Goal: Transaction & Acquisition: Book appointment/travel/reservation

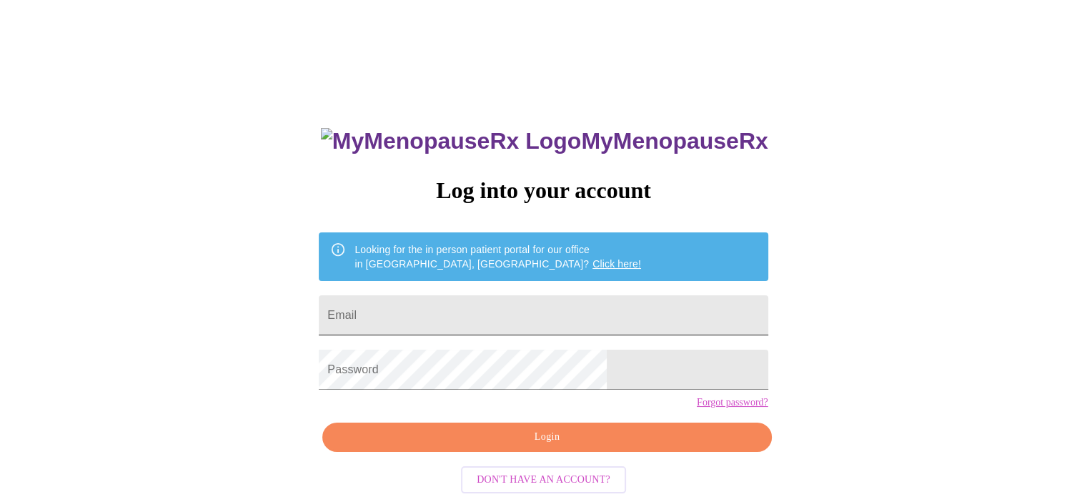
click at [452, 297] on input "Email" at bounding box center [543, 315] width 449 height 40
click at [466, 316] on input "Email" at bounding box center [543, 315] width 449 height 40
type input "[EMAIL_ADDRESS][DOMAIN_NAME][PERSON_NAME]"
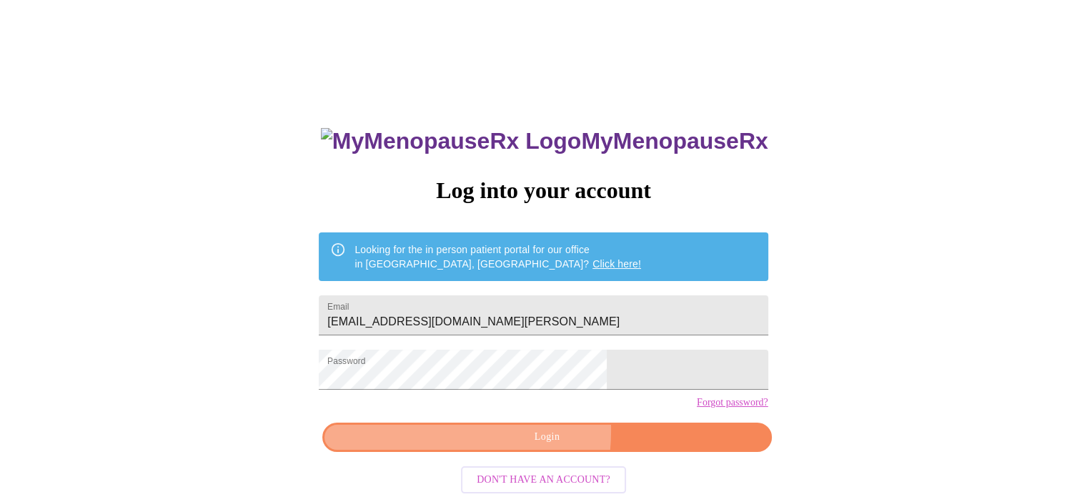
click at [479, 446] on span "Login" at bounding box center [547, 437] width 416 height 18
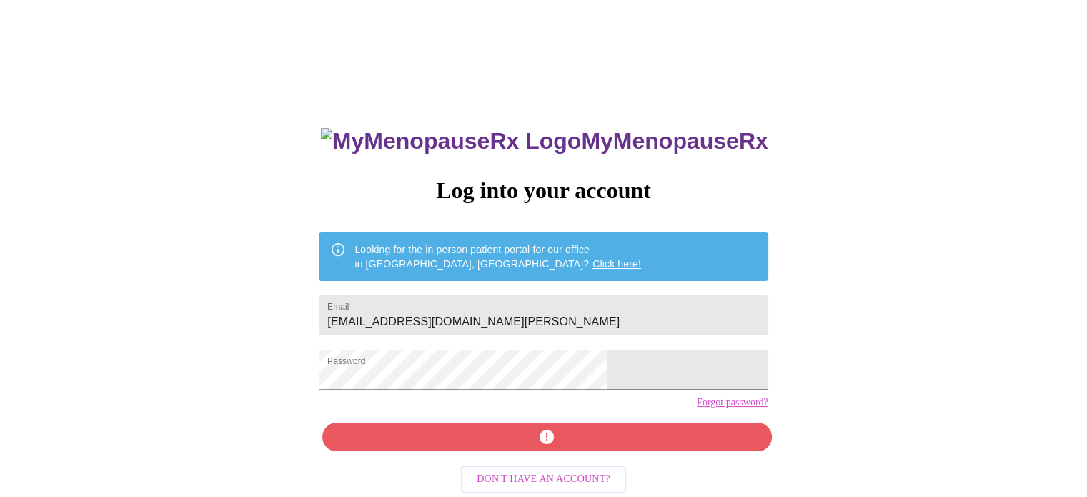
scroll to position [26, 0]
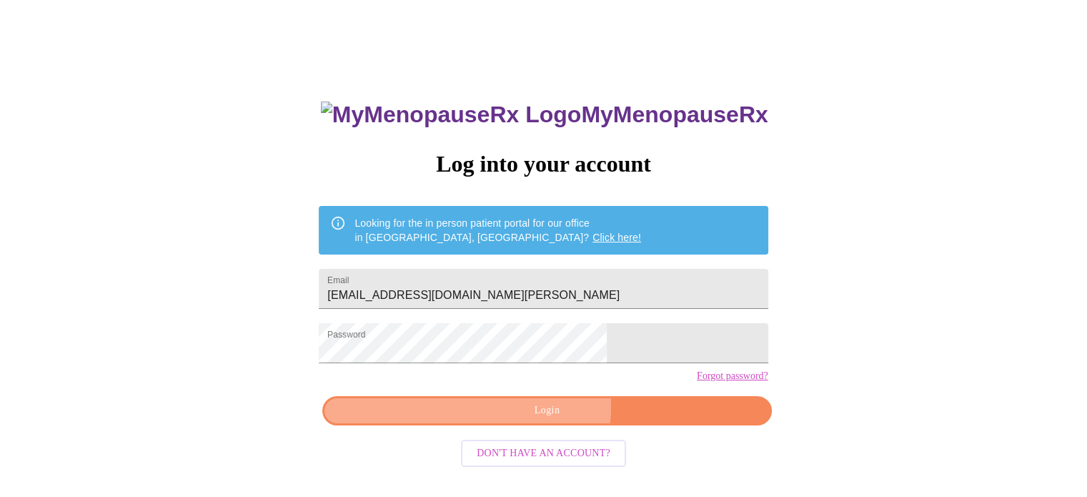
click at [503, 420] on span "Login" at bounding box center [547, 411] width 416 height 18
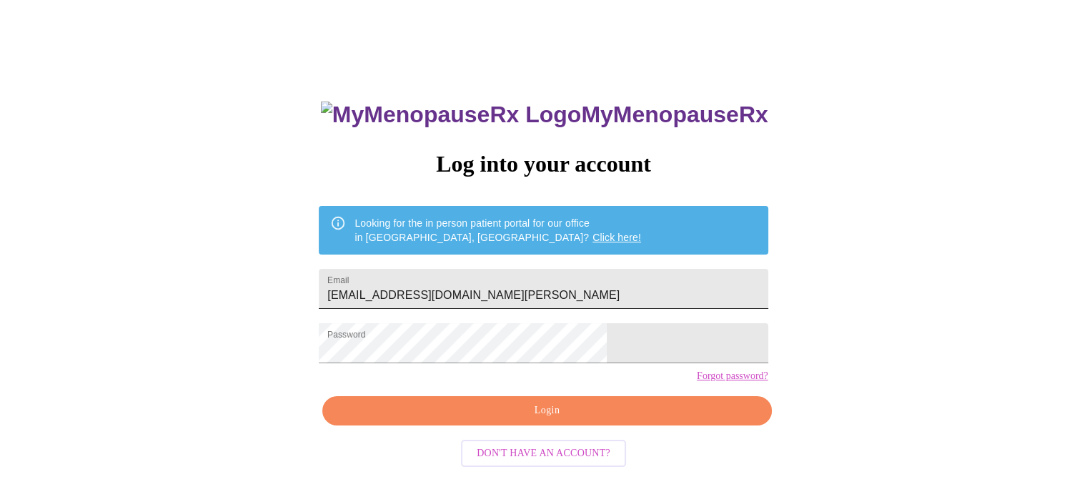
click at [516, 278] on input "[EMAIL_ADDRESS][DOMAIN_NAME][PERSON_NAME]" at bounding box center [543, 289] width 449 height 40
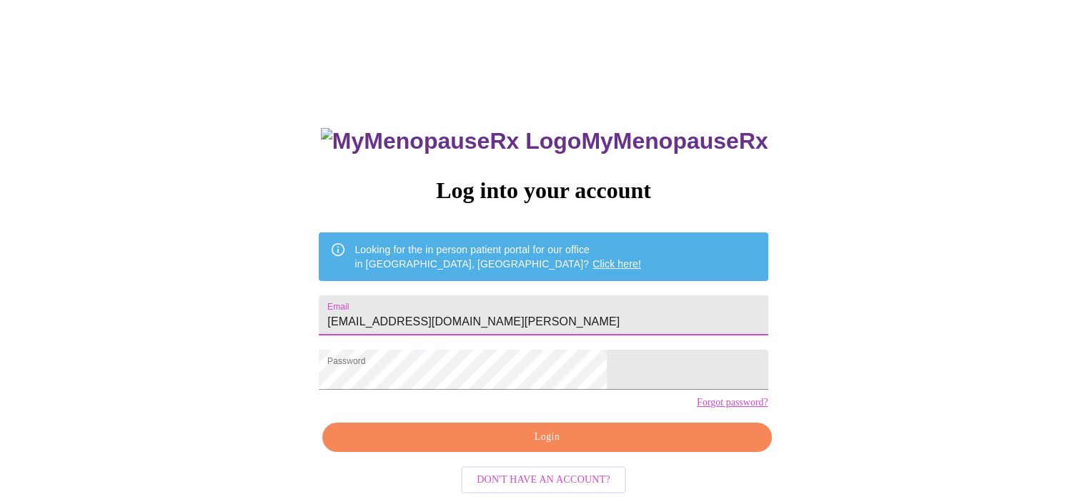
scroll to position [27, 0]
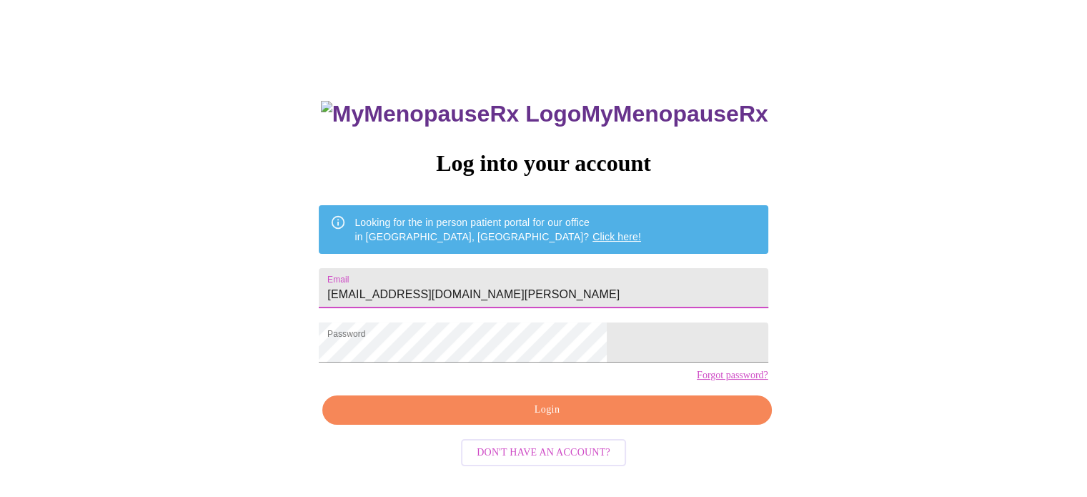
click at [505, 284] on input "[EMAIL_ADDRESS][DOMAIN_NAME][PERSON_NAME]" at bounding box center [543, 288] width 449 height 40
click at [584, 285] on input "[EMAIL_ADDRESS][DOMAIN_NAME][PERSON_NAME]" at bounding box center [543, 288] width 449 height 40
drag, startPoint x: 584, startPoint y: 285, endPoint x: 395, endPoint y: 285, distance: 189.4
click at [395, 285] on div "MyMenopauseRx Log into your account Looking for the in person patient portal fo…" at bounding box center [543, 326] width 477 height 497
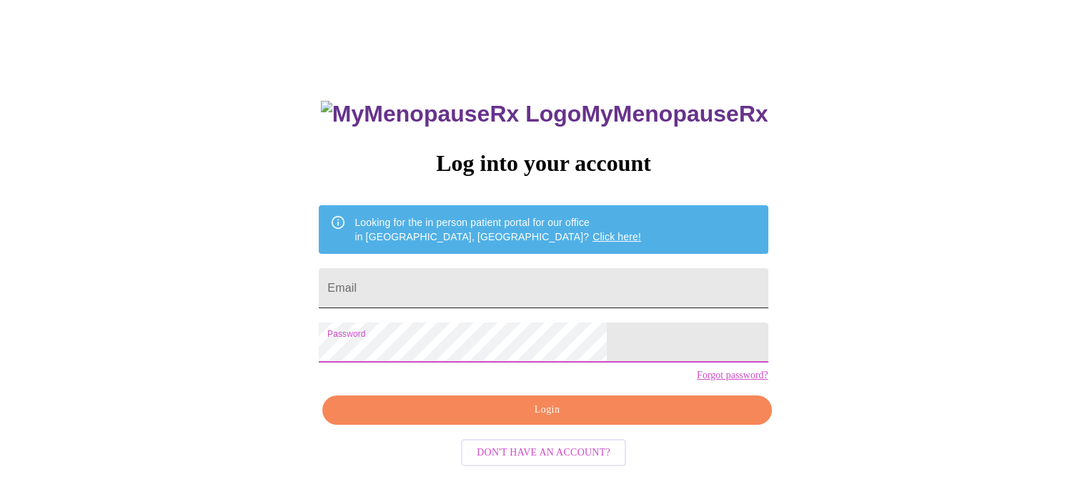
click at [463, 285] on input "Email" at bounding box center [543, 288] width 449 height 40
type input "[PERSON_NAME][EMAIL_ADDRESS][PERSON_NAME][DOMAIN_NAME]"
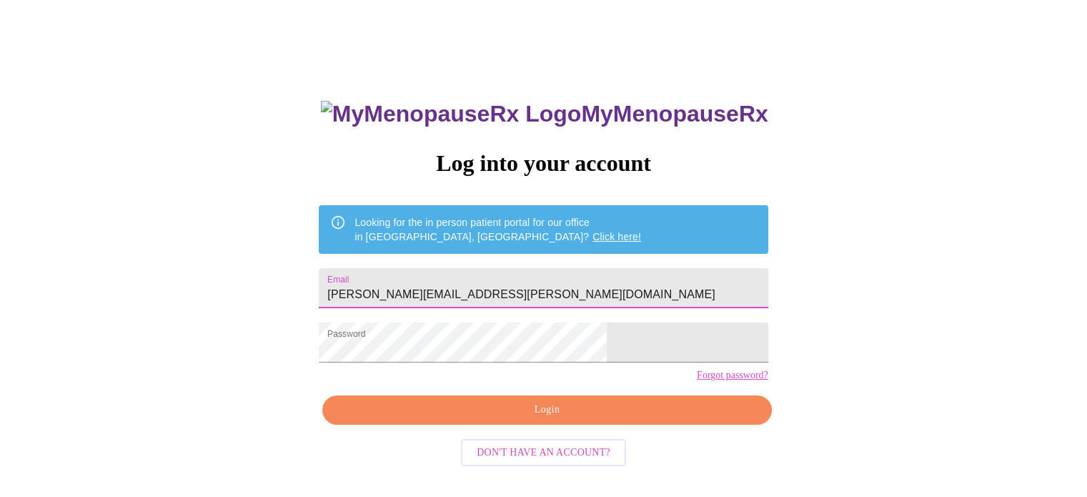
click at [487, 419] on span "Login" at bounding box center [547, 410] width 416 height 18
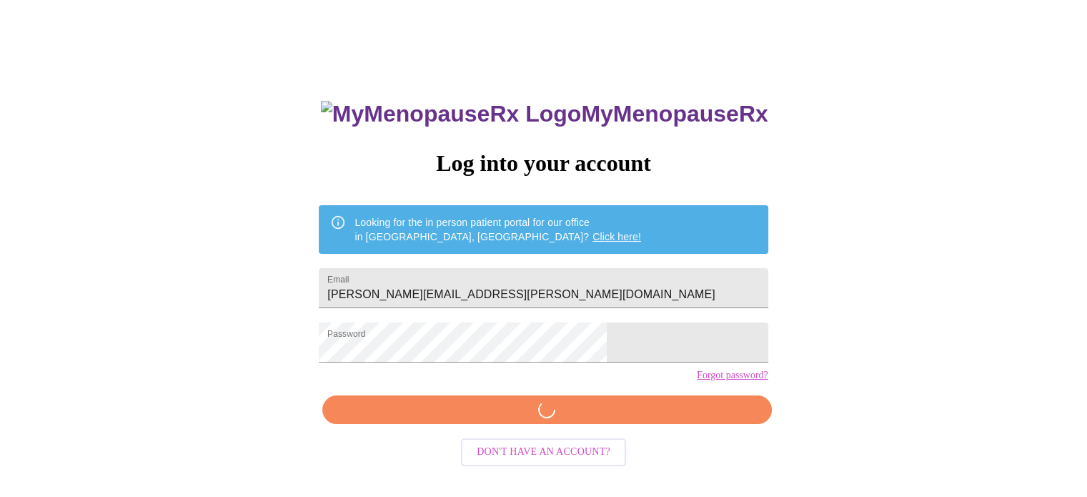
scroll to position [26, 0]
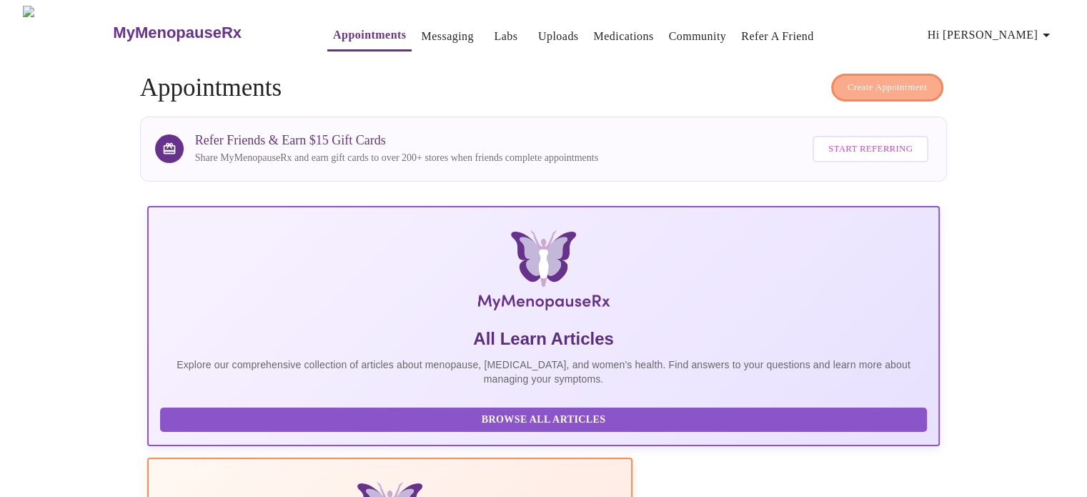
click at [855, 79] on span "Create Appointment" at bounding box center [888, 87] width 80 height 16
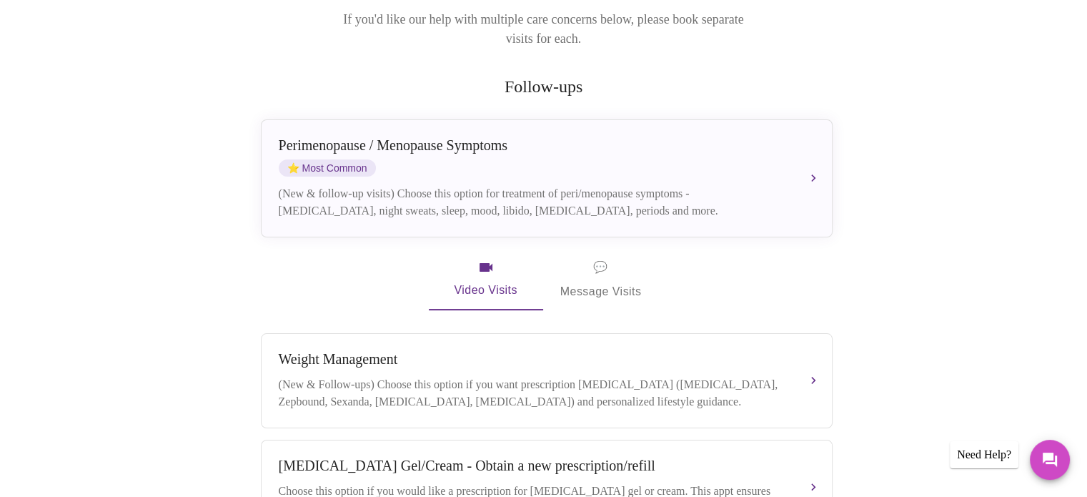
scroll to position [214, 0]
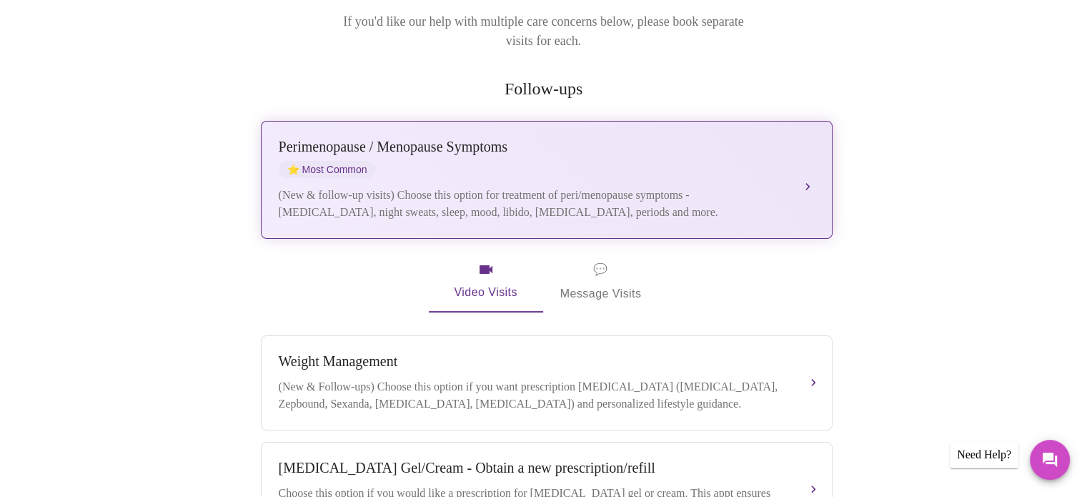
click at [633, 163] on div "[MEDICAL_DATA] / Menopause Symptoms ⭐ Most Common (New & follow-up visits) Choo…" at bounding box center [547, 180] width 536 height 82
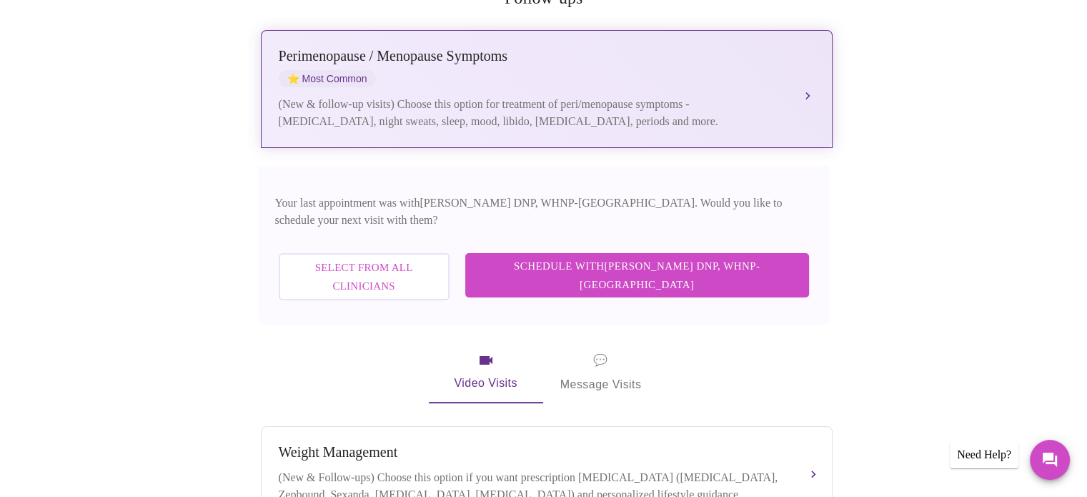
scroll to position [337, 0]
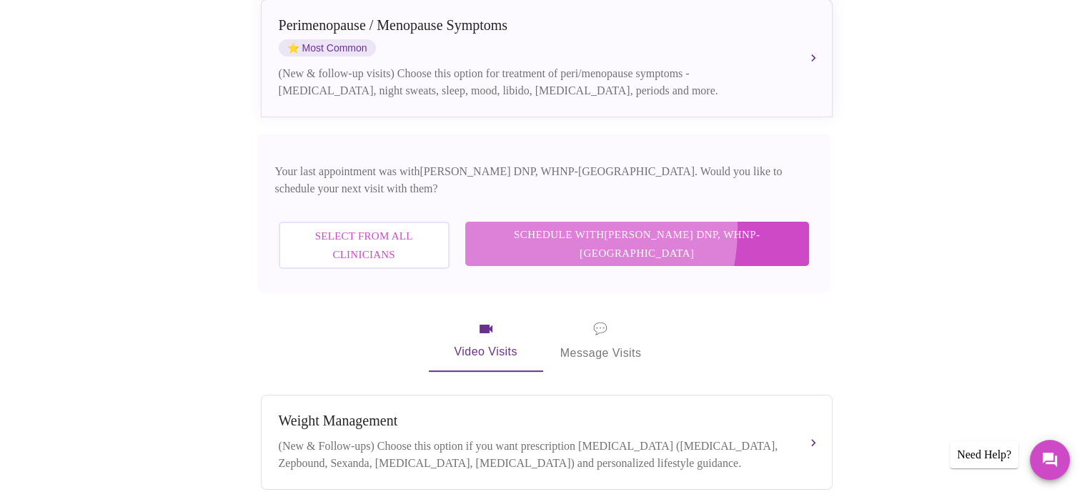
click at [600, 225] on span "Schedule with [PERSON_NAME] DNP, WHNP-BC" at bounding box center [637, 244] width 315 height 38
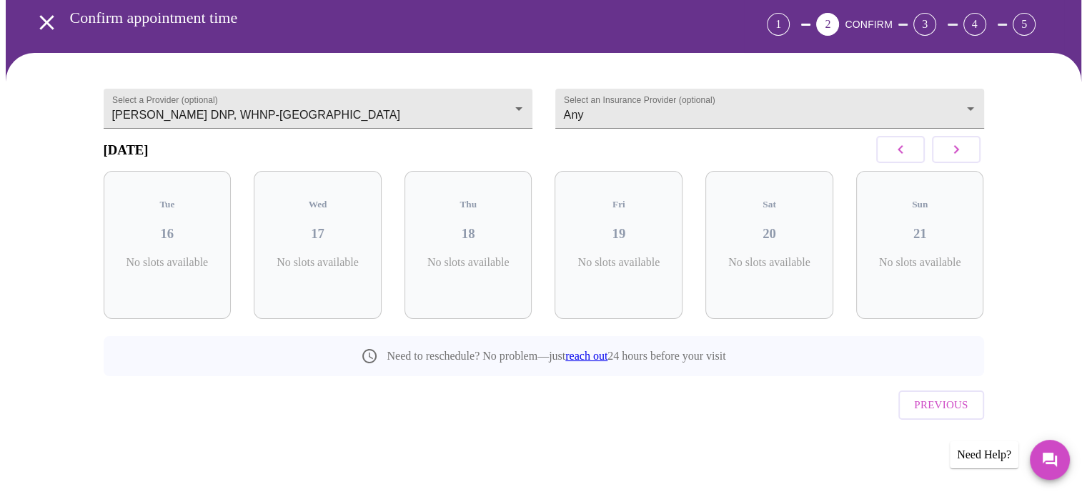
scroll to position [39, 0]
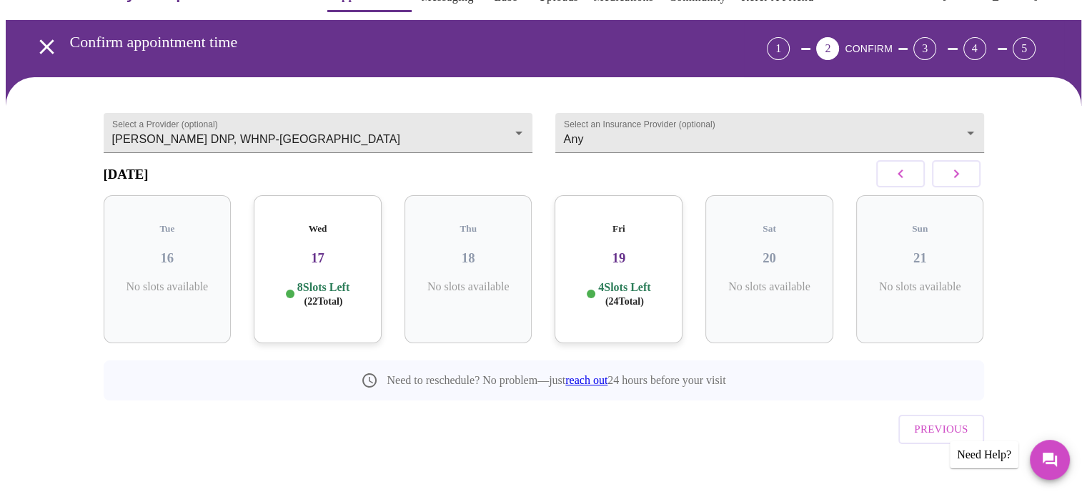
click at [961, 177] on icon "button" at bounding box center [956, 173] width 17 height 17
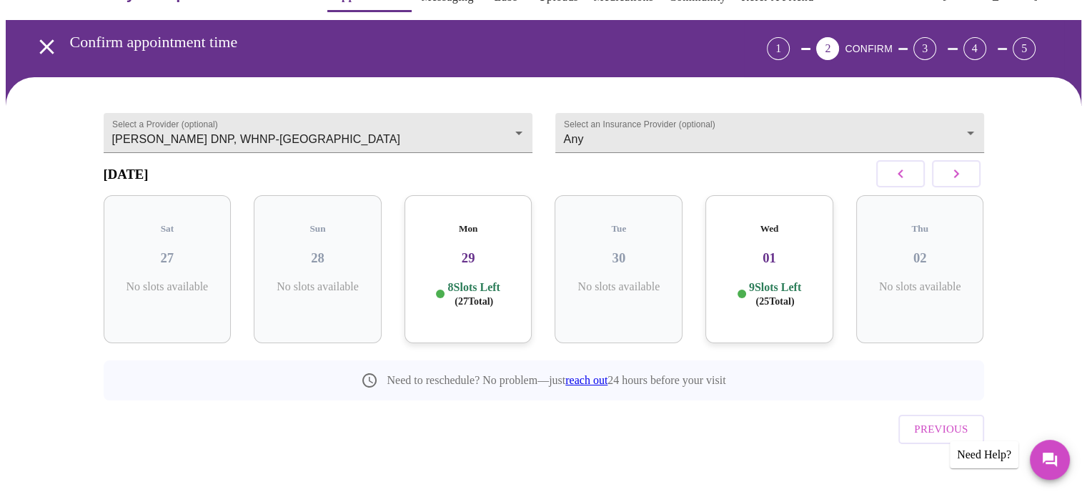
click at [961, 177] on icon "button" at bounding box center [956, 173] width 17 height 17
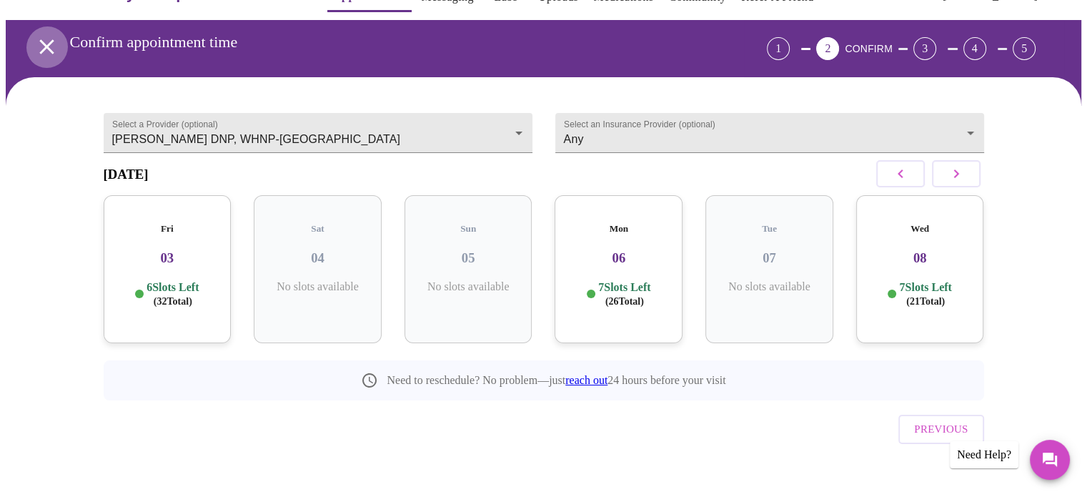
click at [43, 46] on icon "open drawer" at bounding box center [46, 46] width 25 height 25
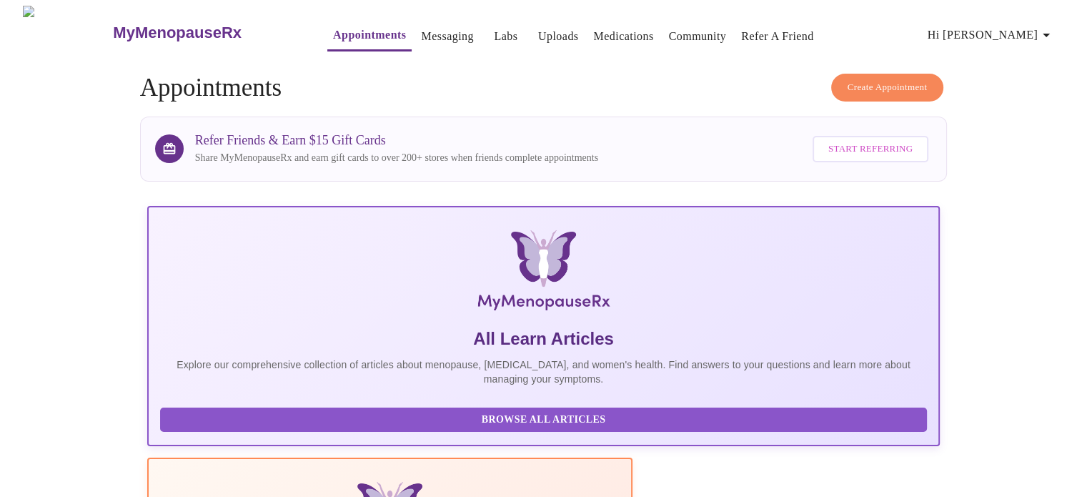
click at [421, 26] on link "Messaging" at bounding box center [447, 36] width 52 height 20
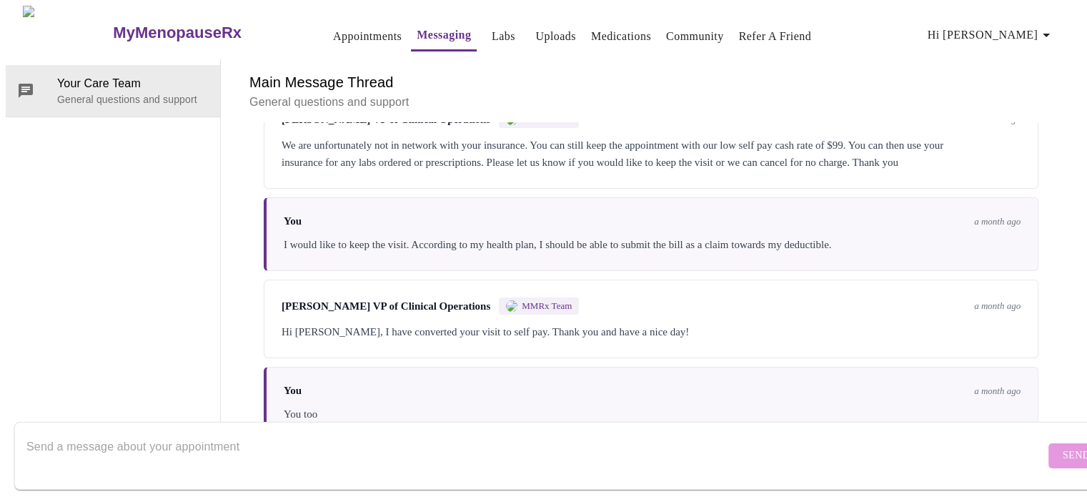
click at [333, 30] on link "Appointments" at bounding box center [367, 36] width 69 height 20
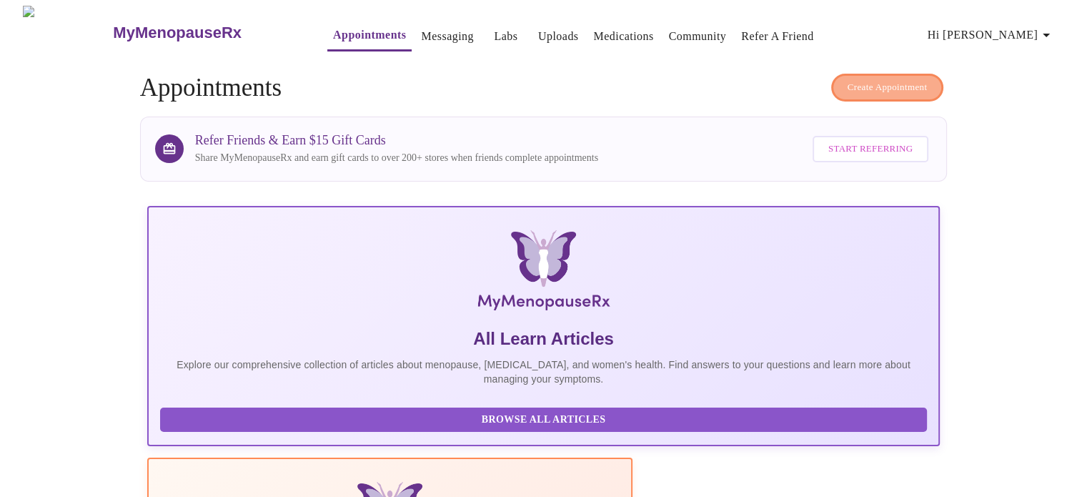
click at [876, 79] on span "Create Appointment" at bounding box center [888, 87] width 80 height 16
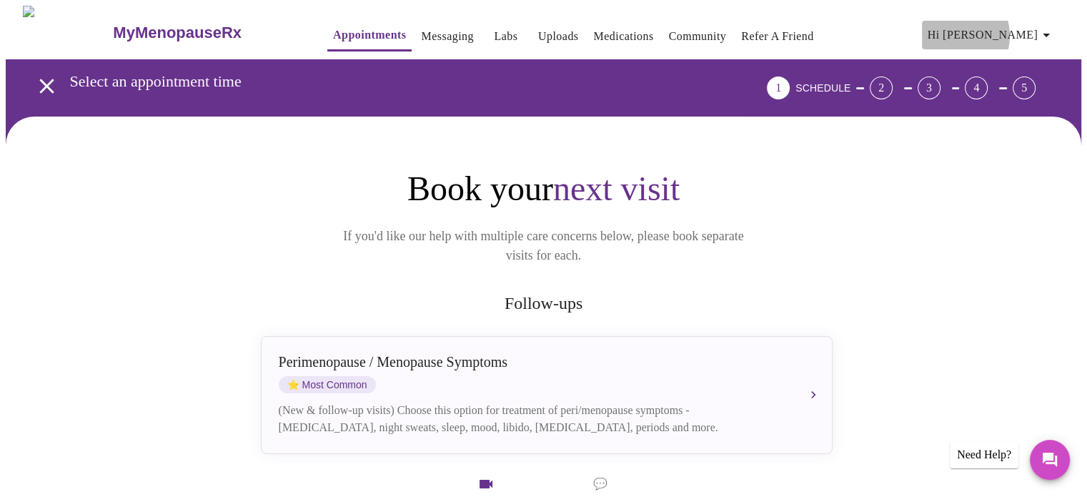
click at [1016, 30] on span "Hi [PERSON_NAME]" at bounding box center [991, 35] width 127 height 20
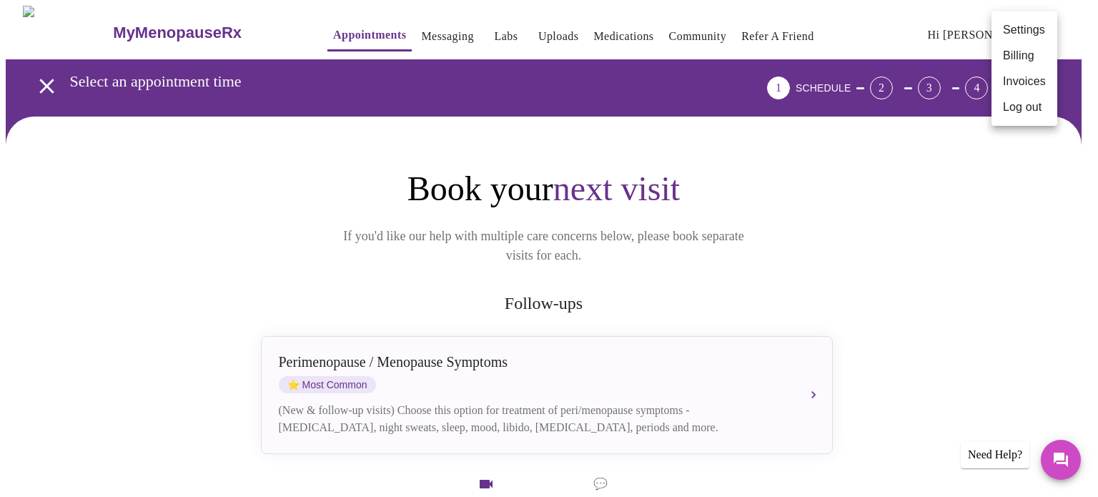
click at [32, 77] on div at bounding box center [549, 248] width 1098 height 497
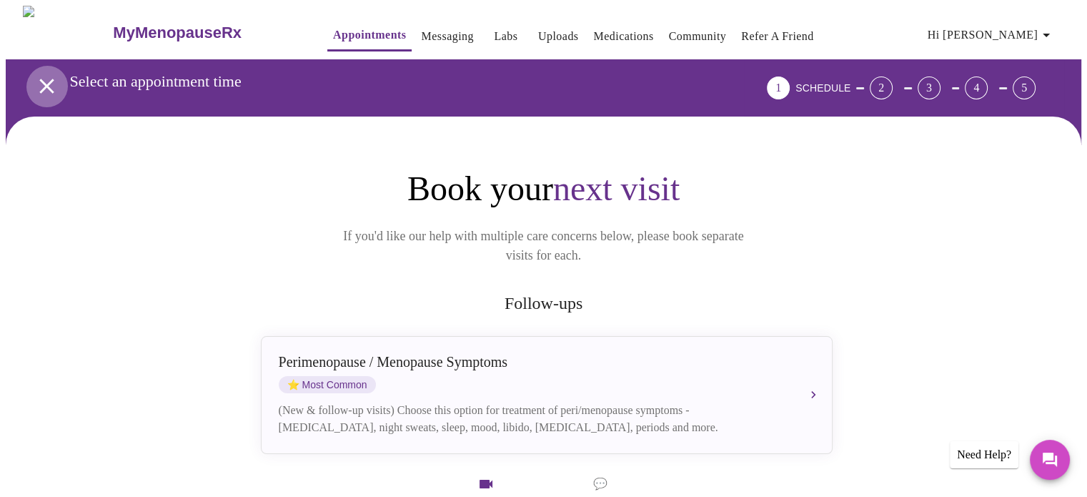
click at [43, 81] on icon "open drawer" at bounding box center [46, 86] width 14 height 14
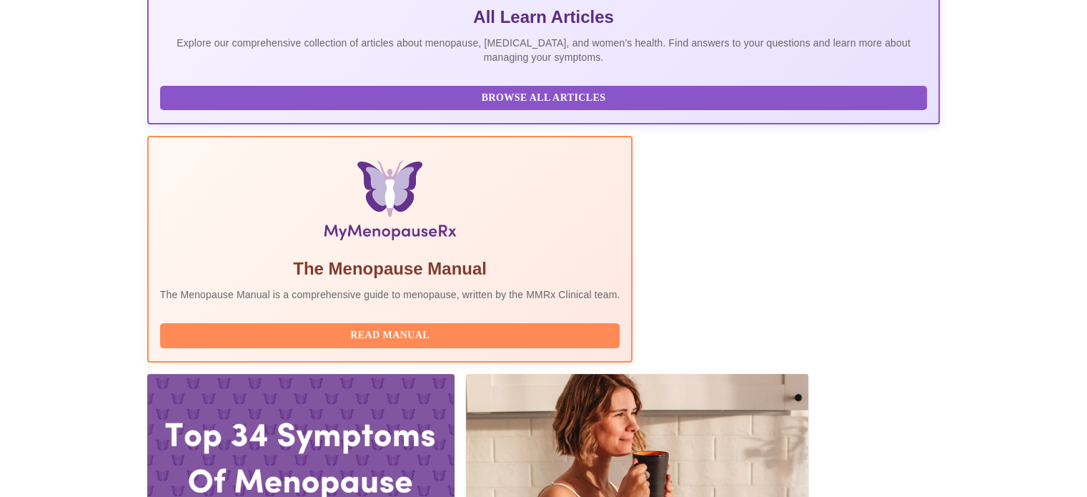
scroll to position [445, 0]
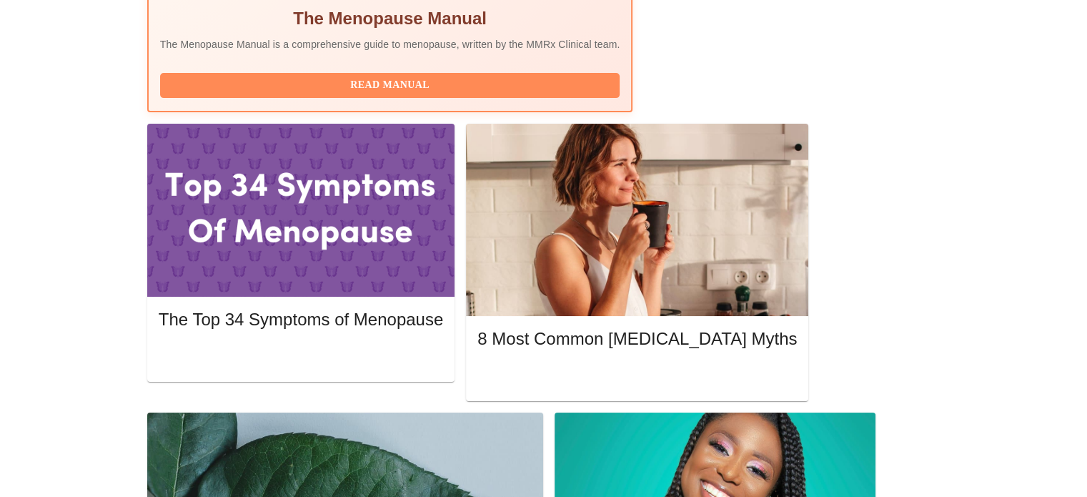
scroll to position [560, 0]
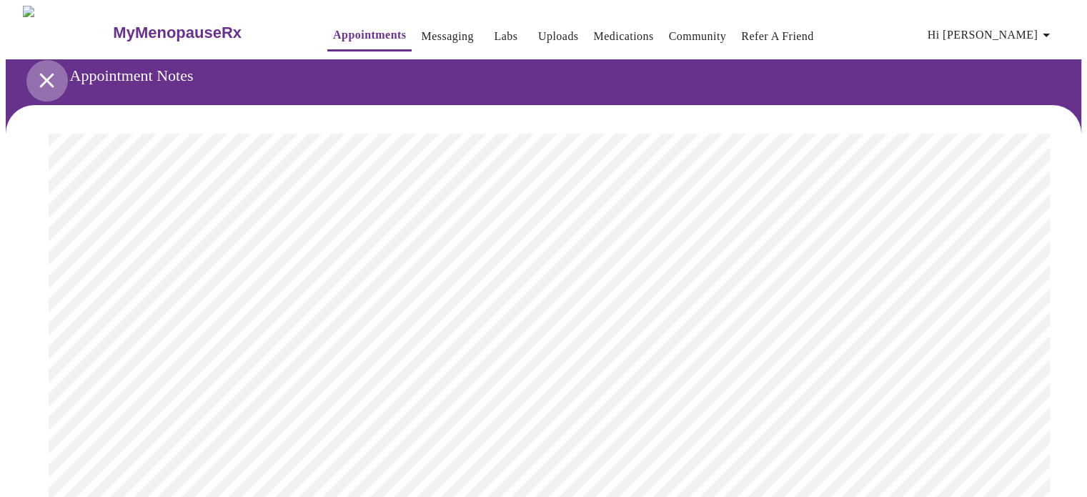
click at [46, 73] on icon "open drawer" at bounding box center [46, 80] width 25 height 25
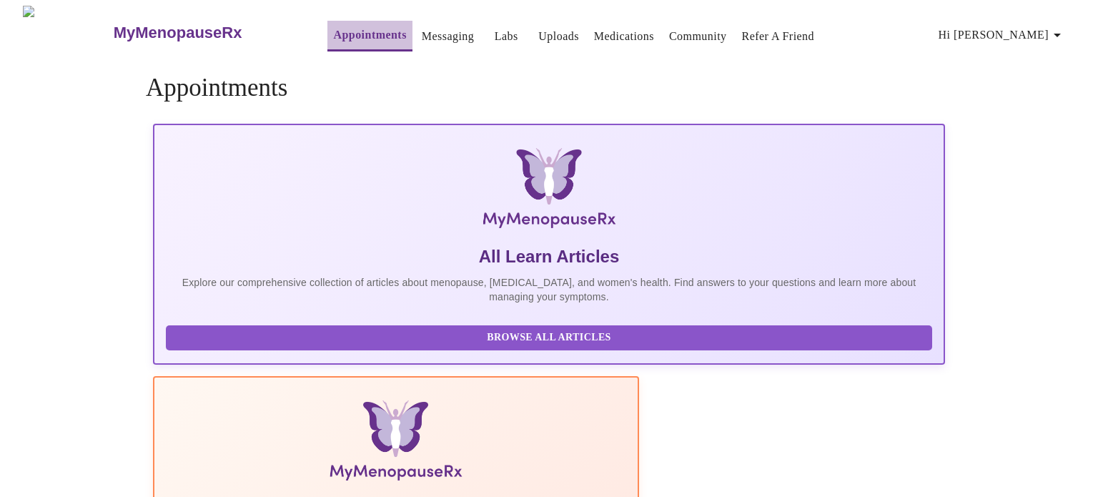
click at [333, 32] on link "Appointments" at bounding box center [369, 35] width 73 height 20
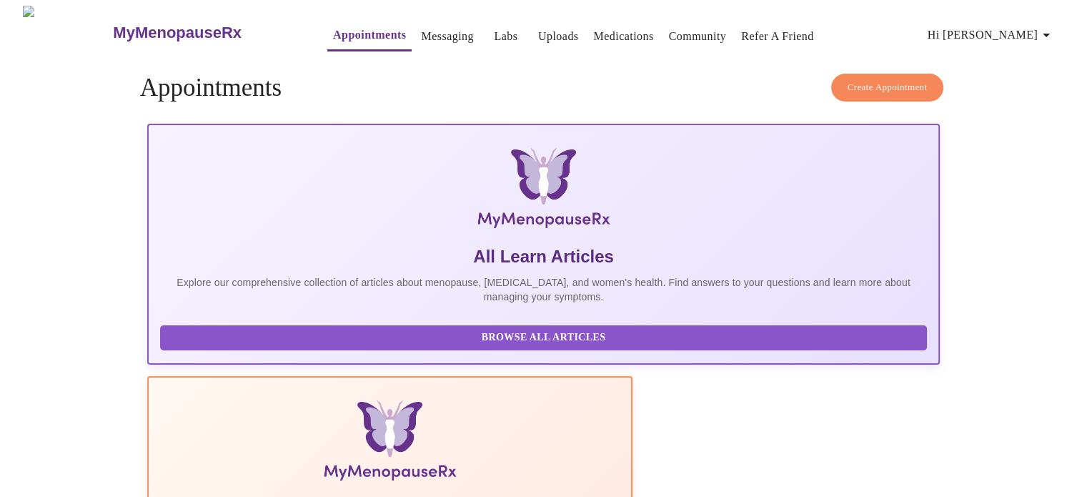
click at [858, 79] on span "Create Appointment" at bounding box center [888, 87] width 80 height 16
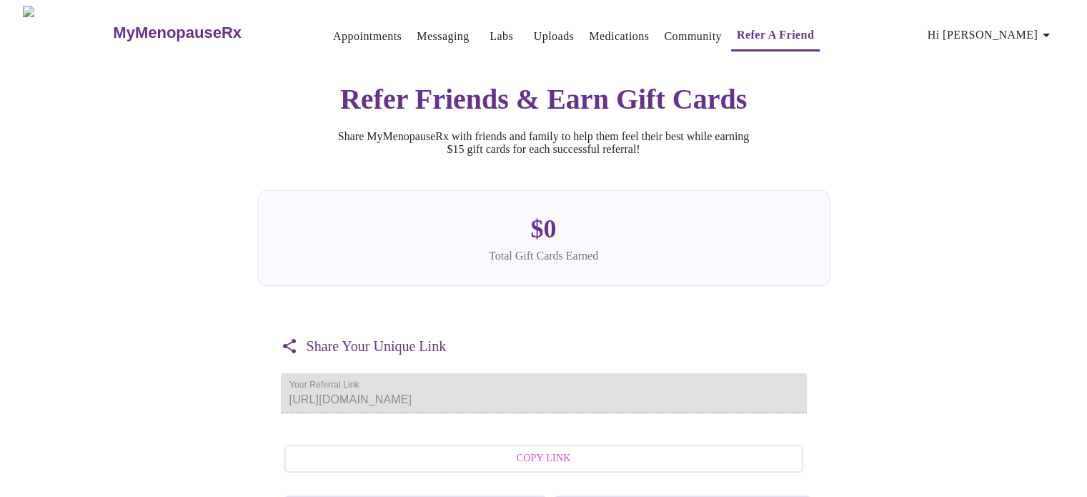
click at [337, 31] on link "Appointments" at bounding box center [367, 36] width 69 height 20
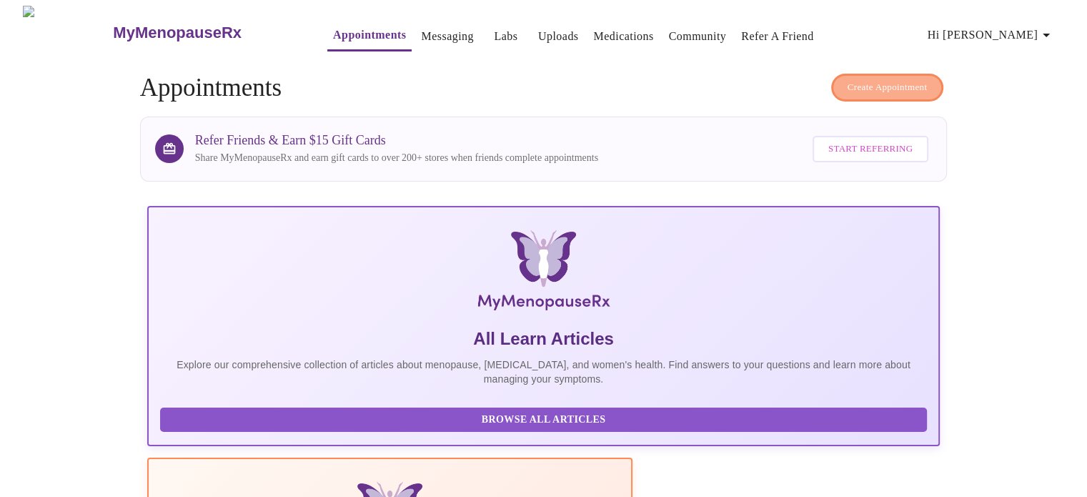
click at [850, 79] on span "Create Appointment" at bounding box center [888, 87] width 80 height 16
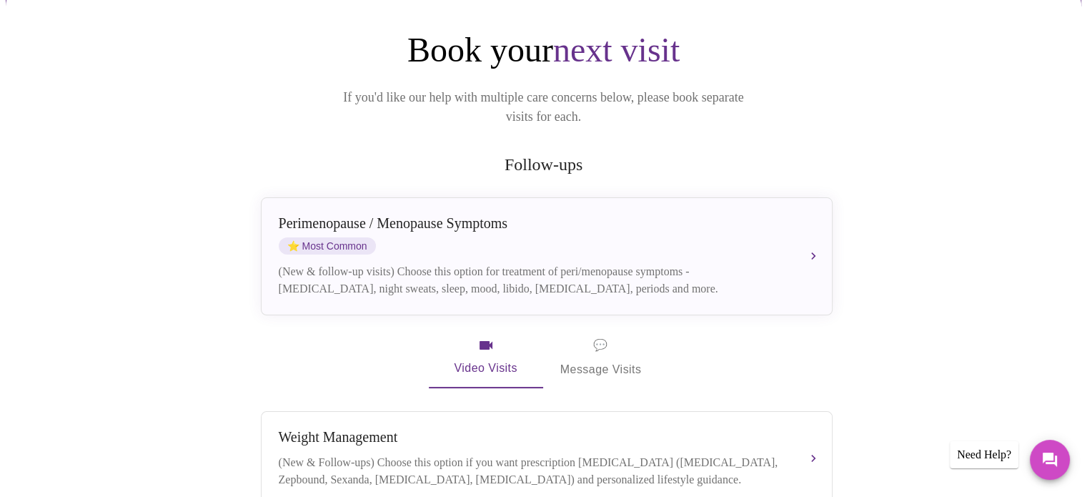
scroll to position [137, 0]
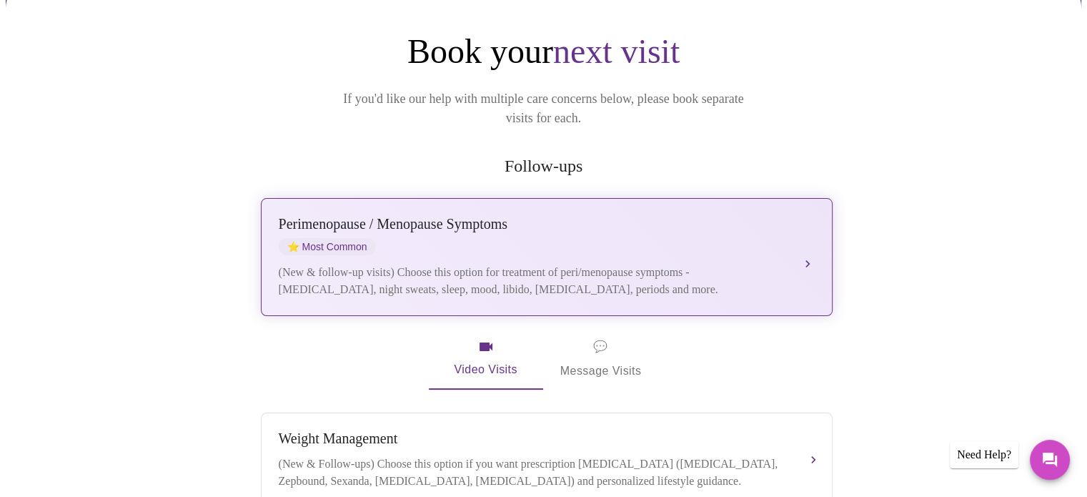
click at [803, 238] on button "Perimenopause / Menopause Symptoms ⭐ Most Common (New & follow-up visits) Choos…" at bounding box center [547, 257] width 572 height 118
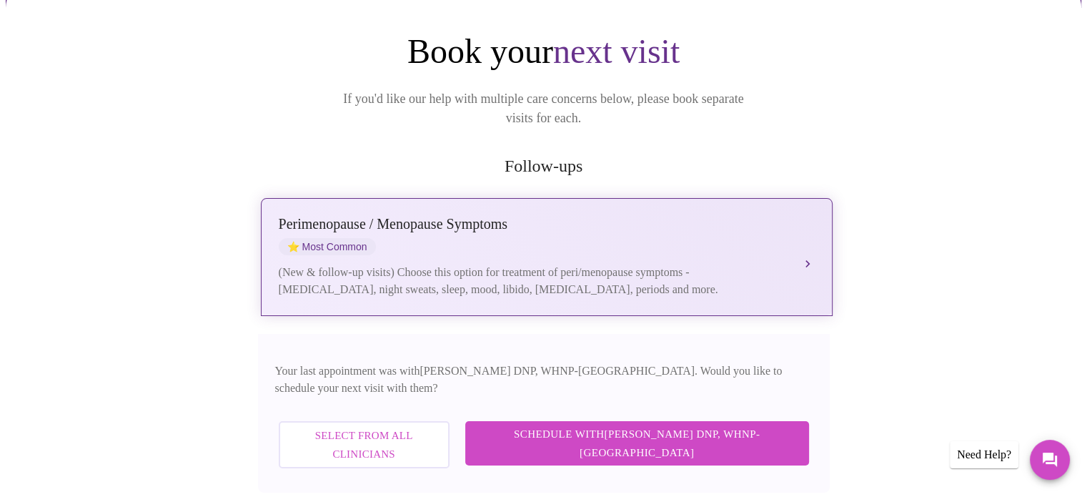
click at [808, 245] on button "Perimenopause / Menopause Symptoms ⭐ Most Common (New & follow-up visits) Choos…" at bounding box center [547, 257] width 572 height 118
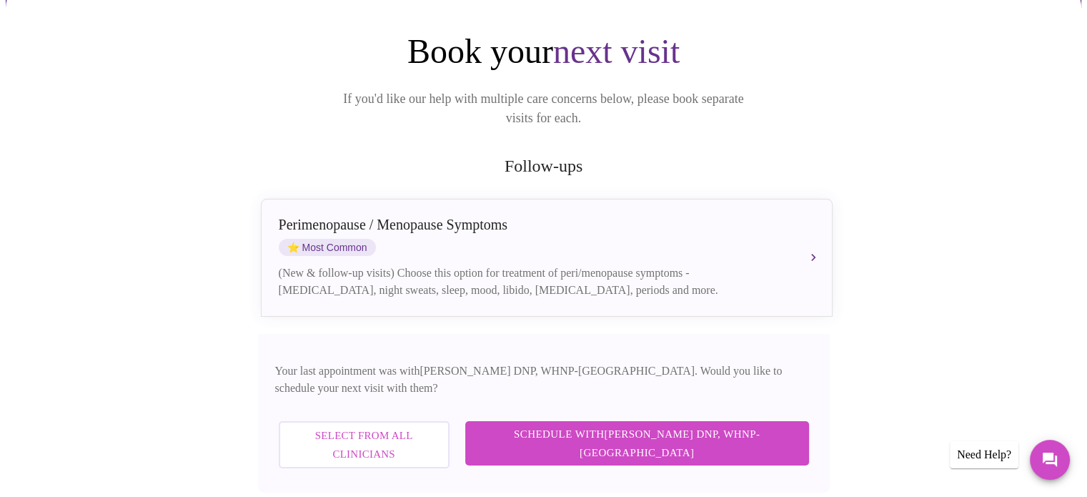
click at [690, 425] on span "Schedule with Laura Smith DNP, WHNP-BC" at bounding box center [637, 444] width 315 height 38
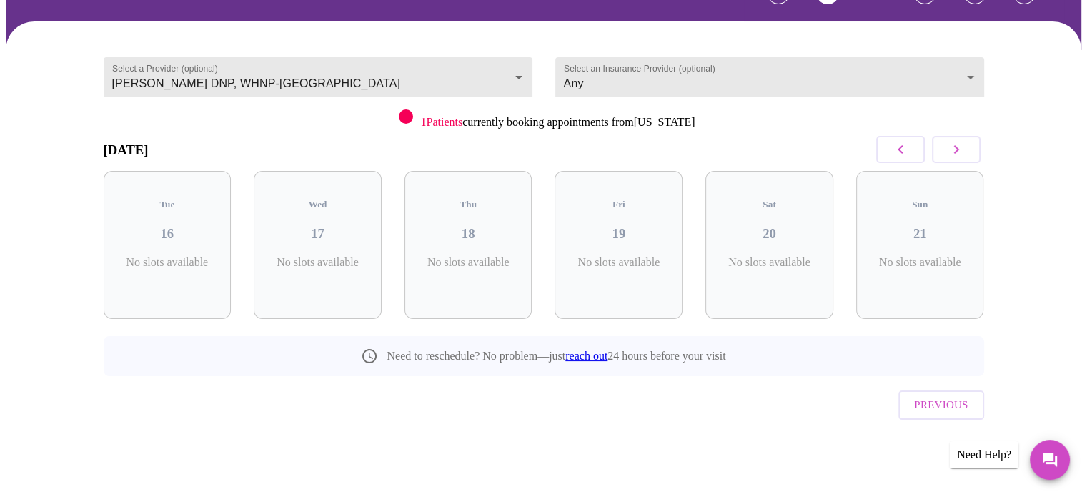
scroll to position [64, 0]
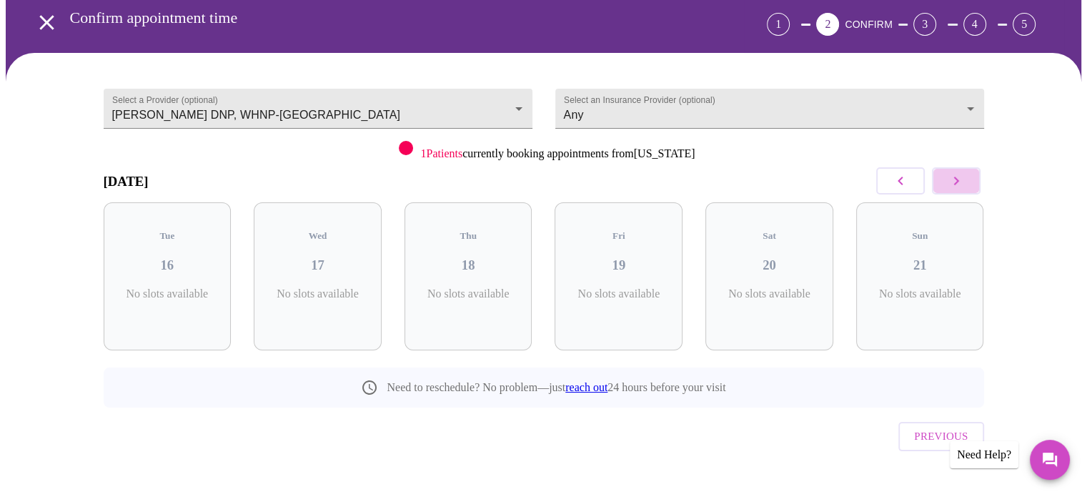
click at [966, 182] on button "button" at bounding box center [956, 180] width 49 height 27
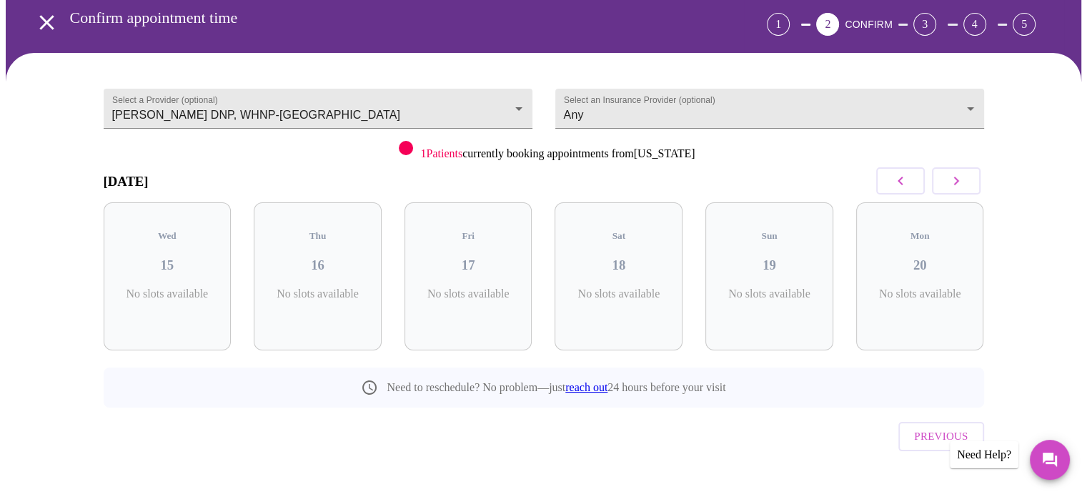
click at [966, 182] on button "button" at bounding box center [956, 180] width 49 height 27
click at [486, 257] on h3 "29" at bounding box center [468, 265] width 105 height 16
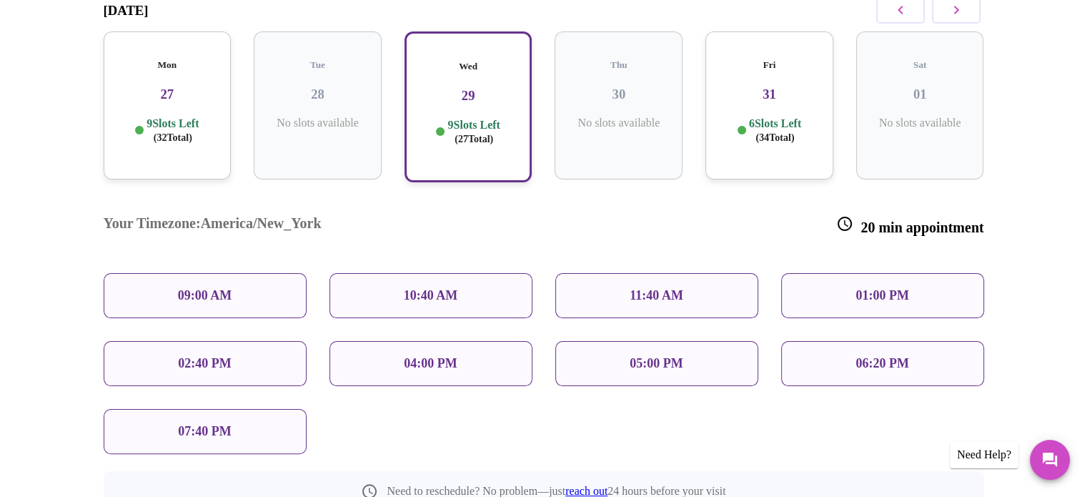
scroll to position [243, 0]
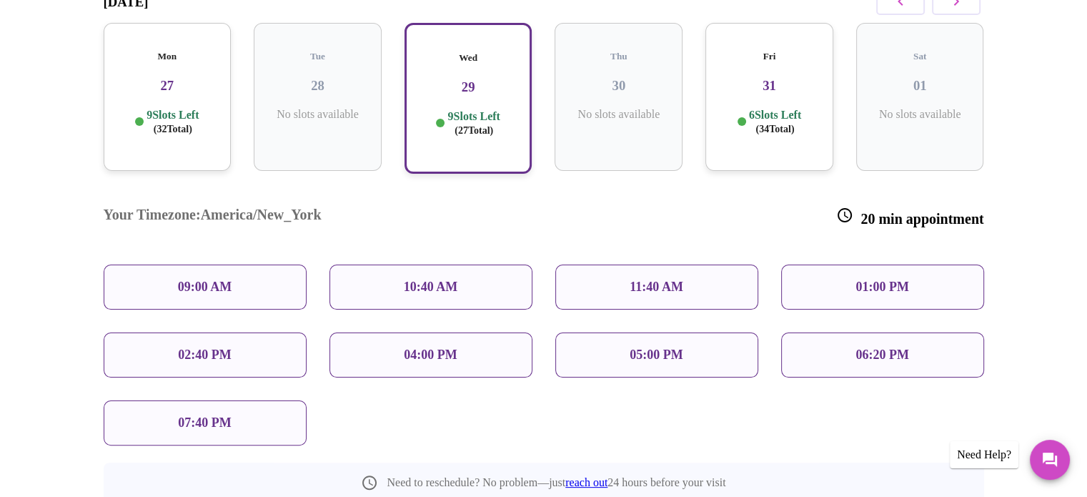
click at [883, 279] on p "01:00 PM" at bounding box center [882, 286] width 53 height 15
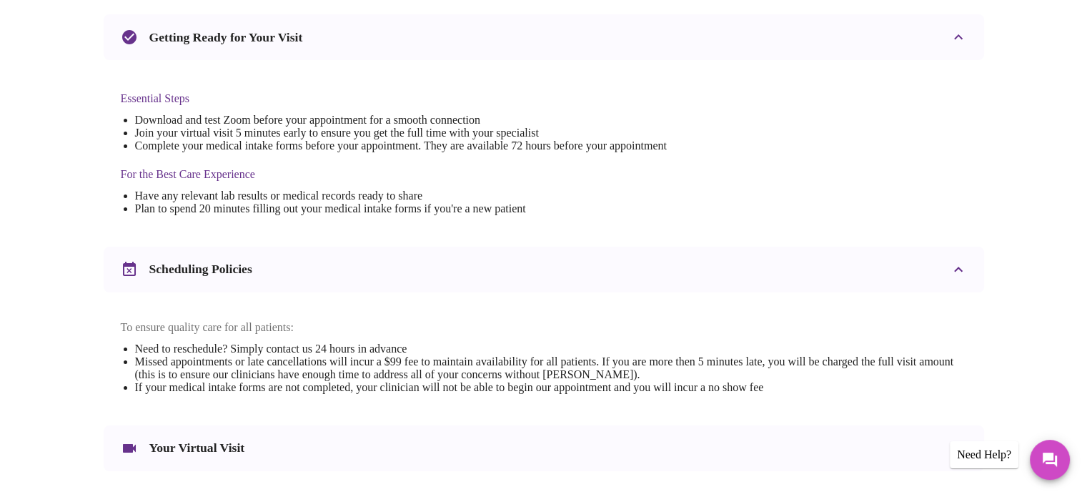
scroll to position [538, 0]
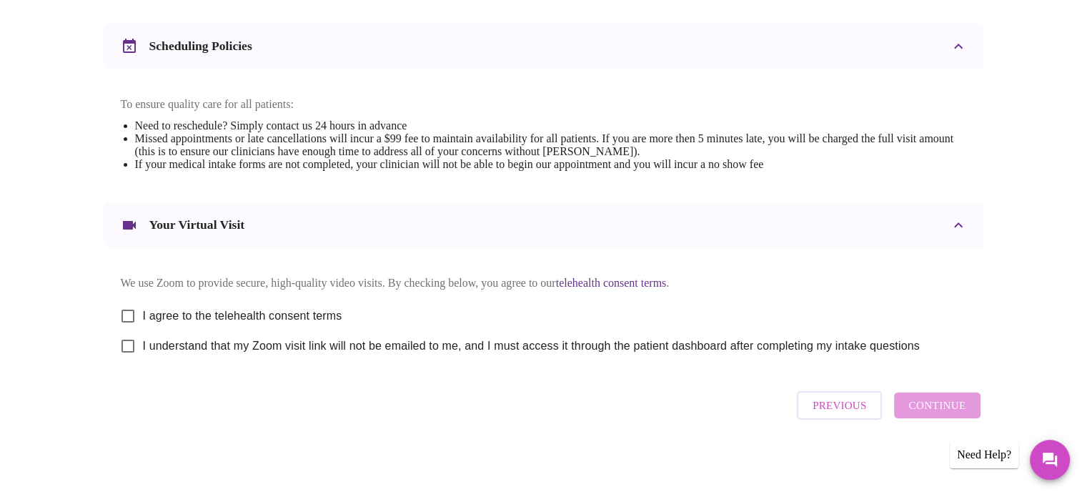
click at [129, 312] on input "I agree to the telehealth consent terms" at bounding box center [128, 316] width 30 height 30
checkbox input "true"
click at [125, 348] on input "I understand that my Zoom visit link will not be emailed to me, and I must acce…" at bounding box center [128, 346] width 30 height 30
checkbox input "true"
click at [929, 405] on span "Continue" at bounding box center [937, 405] width 57 height 19
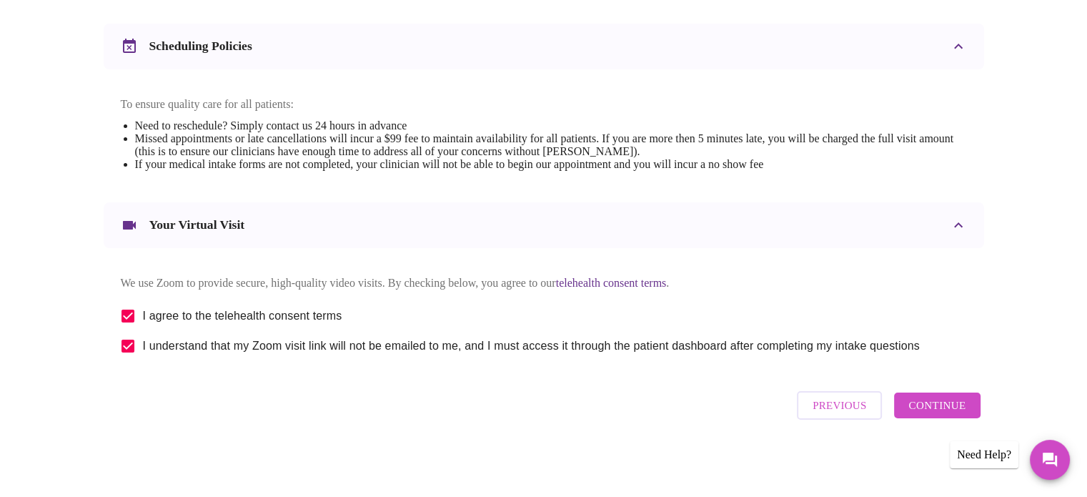
scroll to position [111, 0]
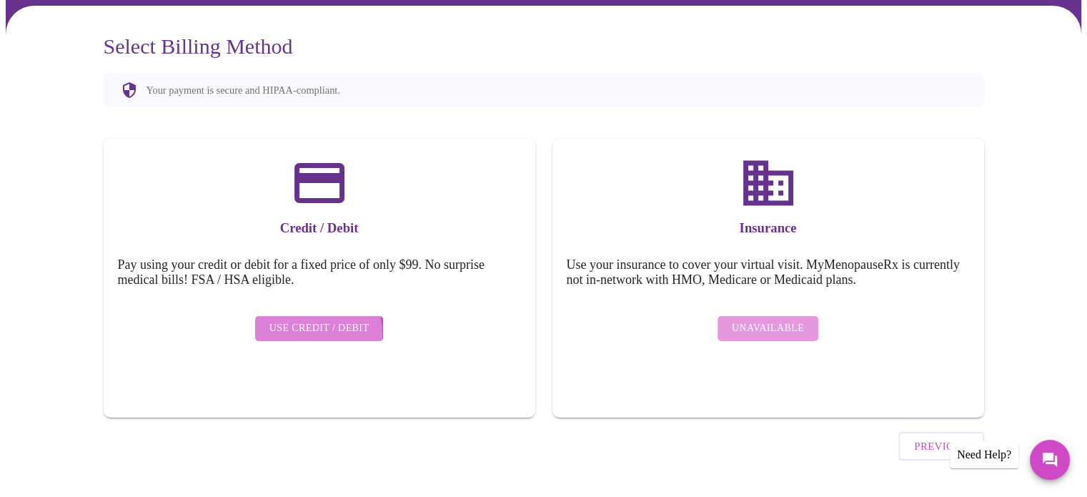
click at [312, 322] on span "Use Credit / Debit" at bounding box center [319, 329] width 100 height 18
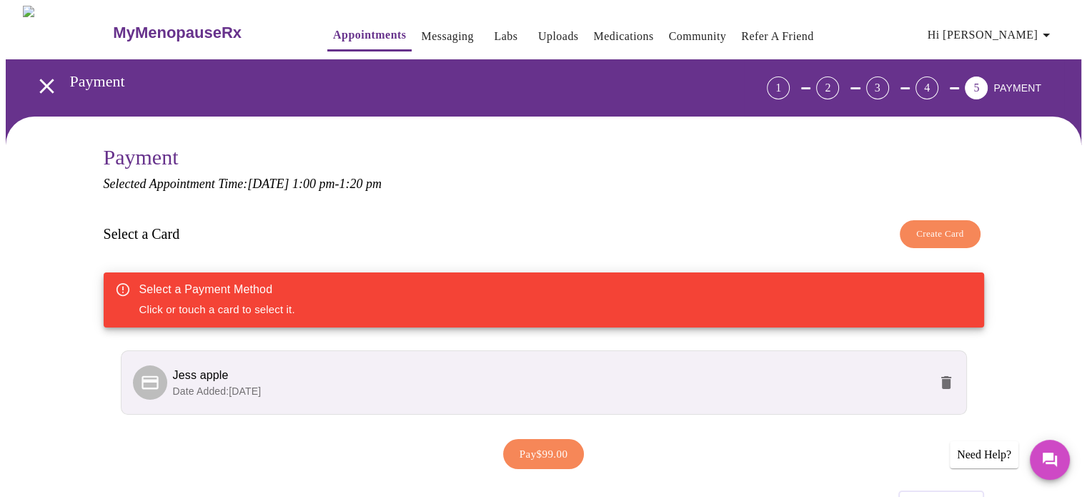
click at [615, 367] on span "Jess apple" at bounding box center [551, 375] width 756 height 17
click at [131, 380] on li "Jess apple Date Added: 08-19-2025" at bounding box center [544, 382] width 846 height 64
click at [555, 456] on span "Pay $99.00" at bounding box center [544, 454] width 49 height 19
